Goal: Task Accomplishment & Management: Manage account settings

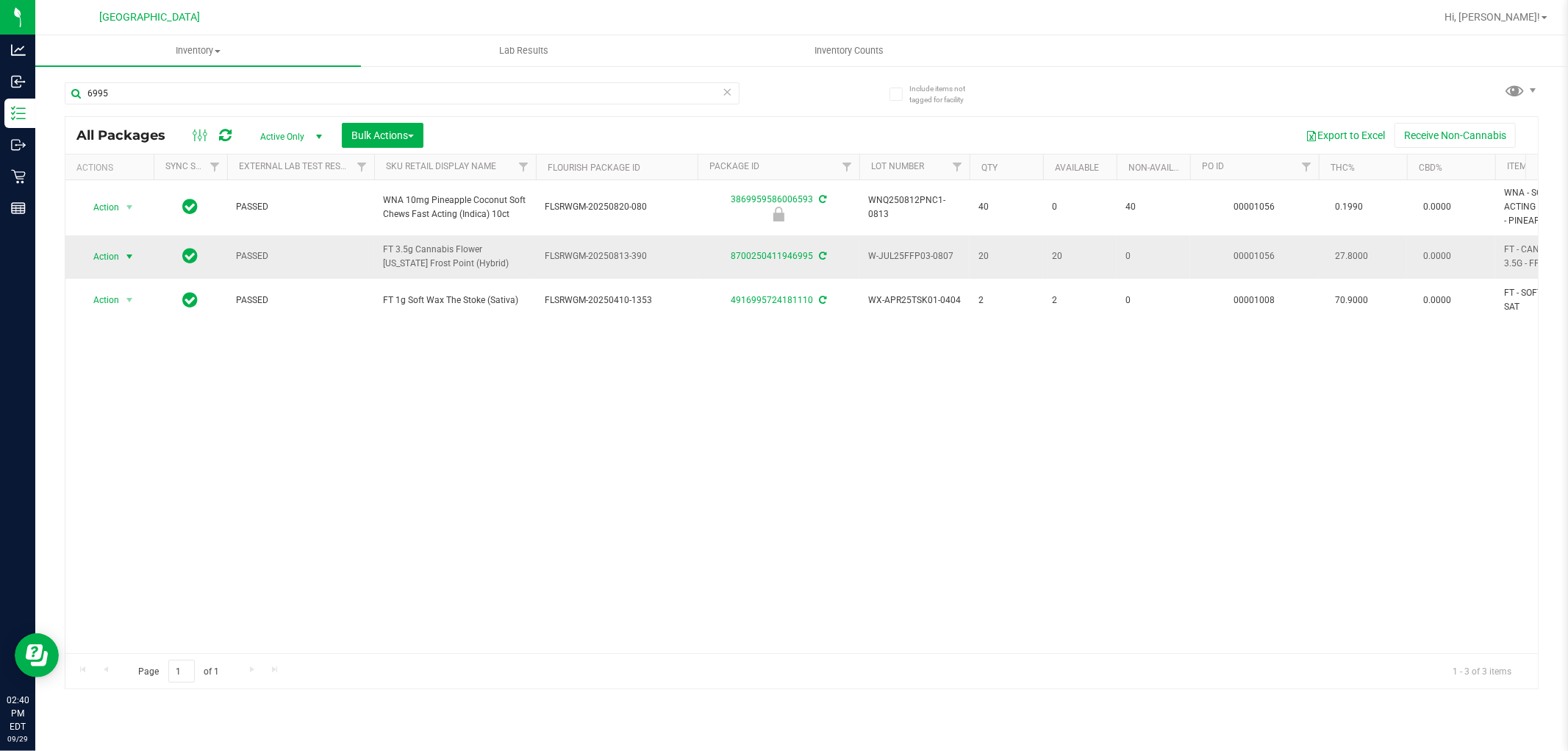
type input "6995"
click at [126, 255] on span "select" at bounding box center [129, 257] width 12 height 12
click at [126, 390] on li "Lock package" at bounding box center [138, 391] width 114 height 22
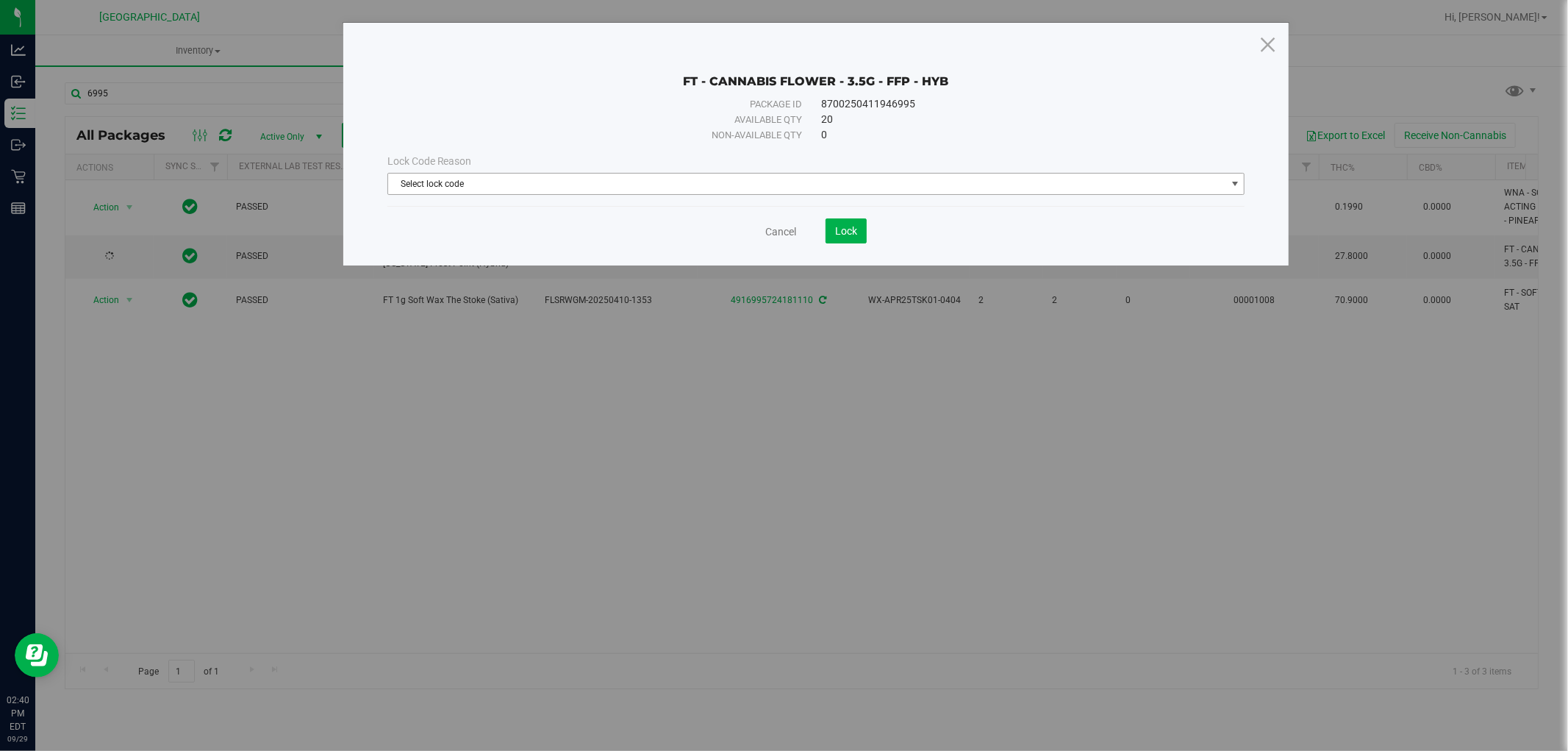
click at [429, 181] on span "Select lock code" at bounding box center [808, 184] width 838 height 21
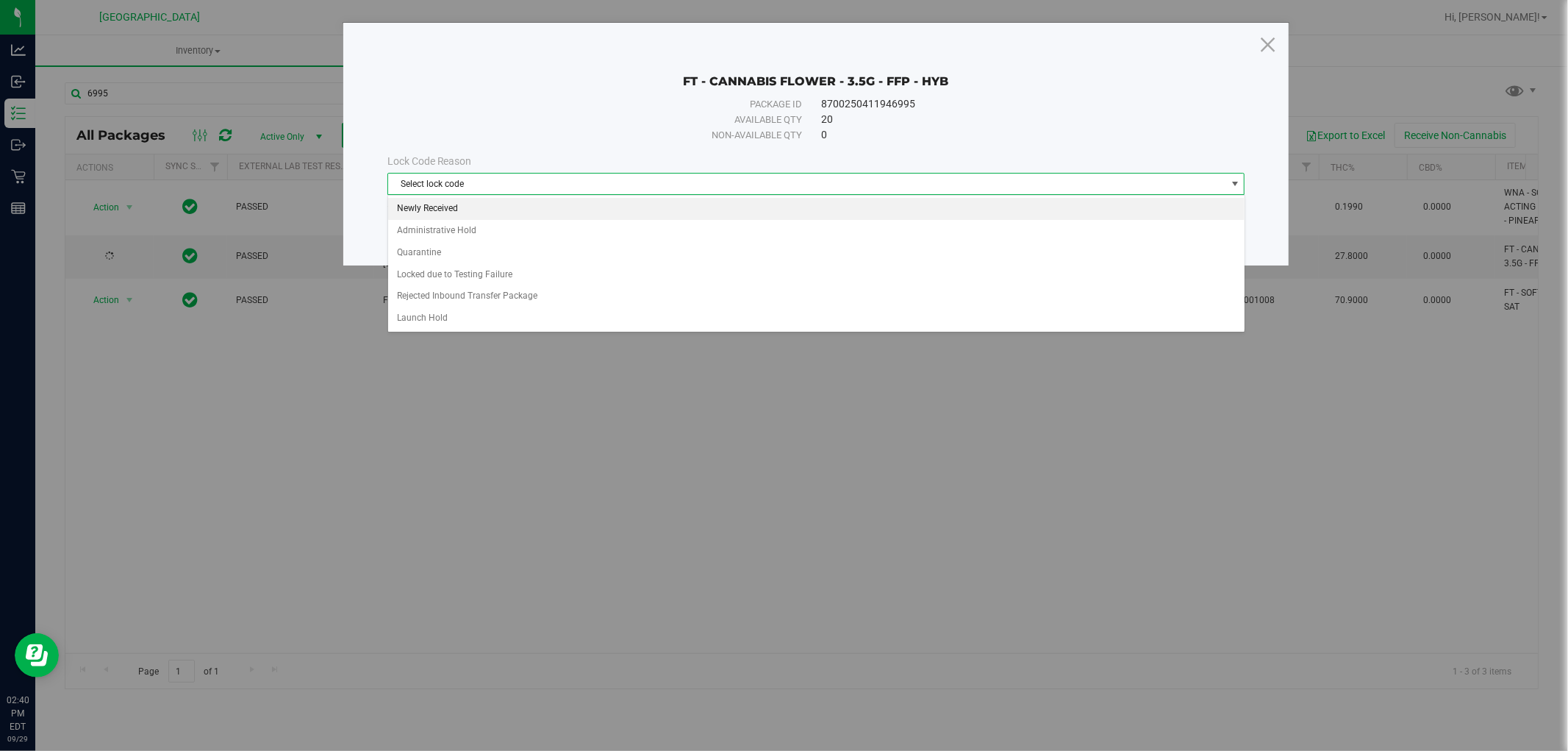
click at [429, 210] on li "Newly Received" at bounding box center [816, 209] width 856 height 22
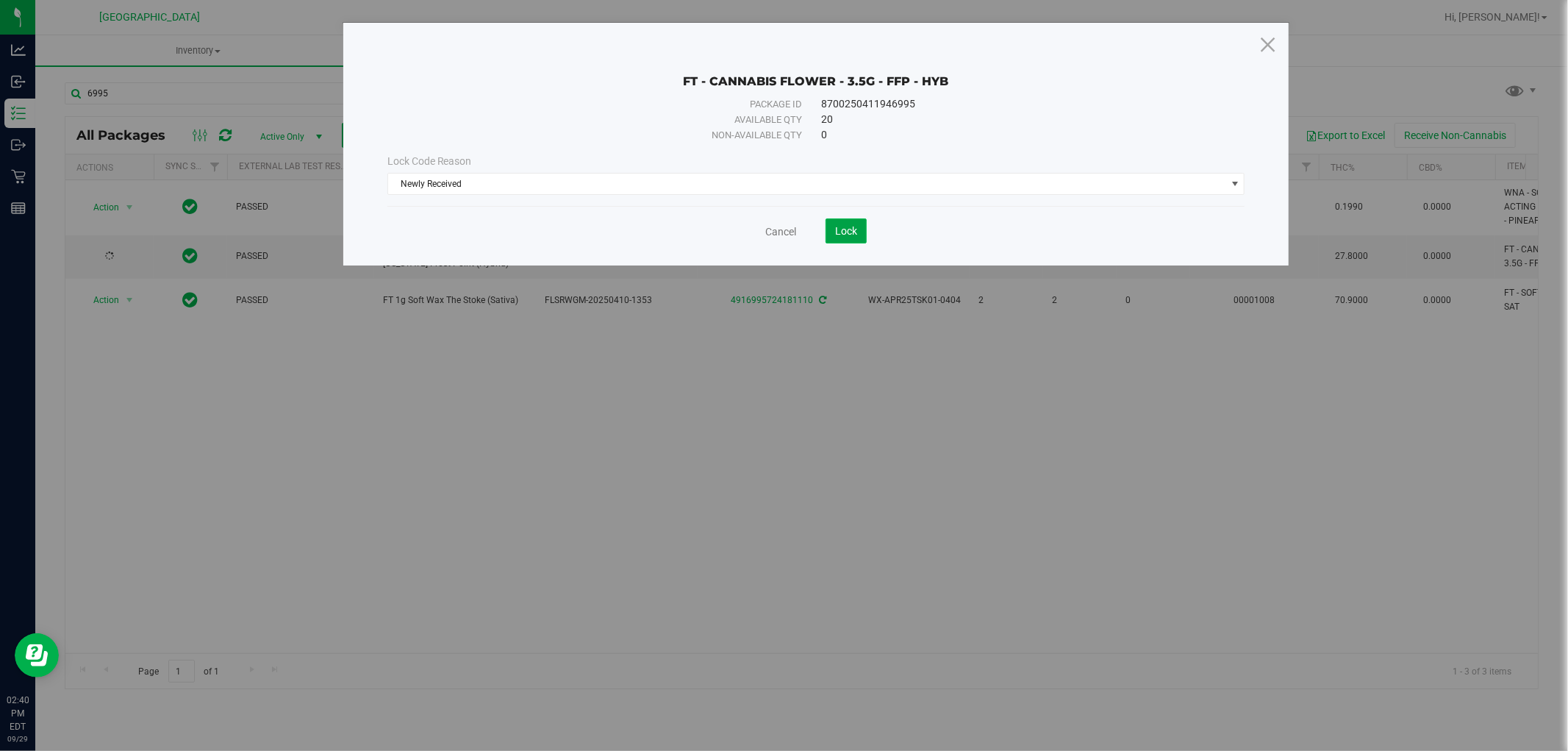
click at [836, 222] on button "Lock" at bounding box center [846, 230] width 41 height 25
